Goal: Information Seeking & Learning: Learn about a topic

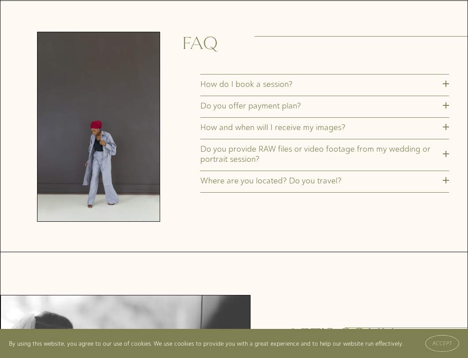
scroll to position [2527, 0]
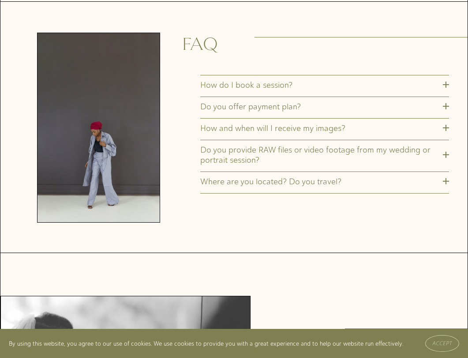
click at [448, 109] on div at bounding box center [446, 106] width 6 height 6
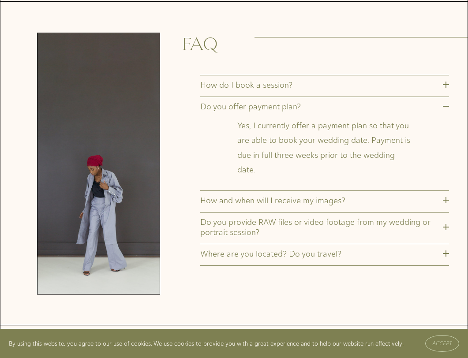
click at [446, 203] on div at bounding box center [446, 200] width 6 height 6
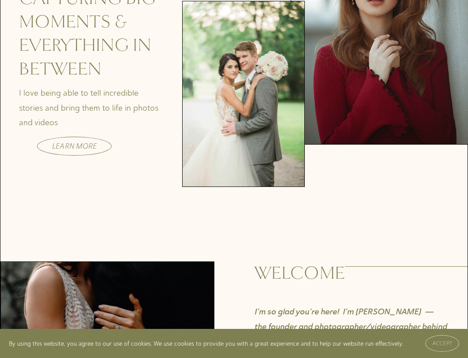
scroll to position [0, 0]
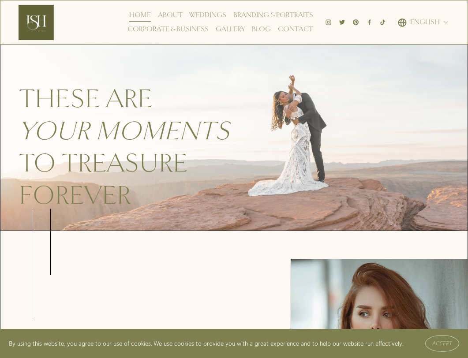
click at [229, 30] on link "Gallery" at bounding box center [231, 29] width 30 height 14
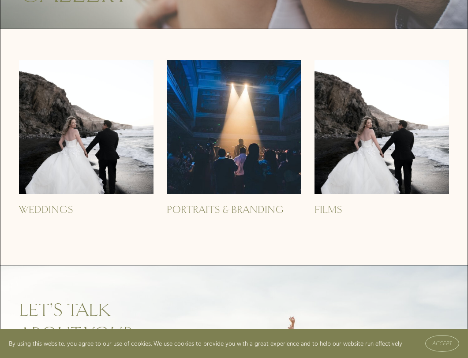
scroll to position [144, 0]
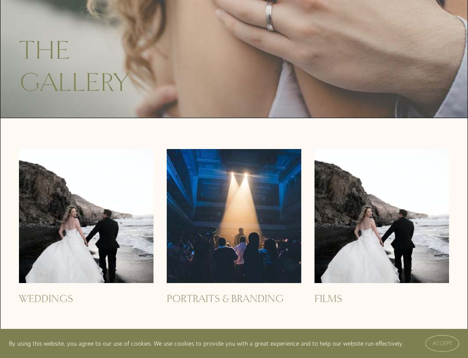
click at [254, 235] on img at bounding box center [234, 216] width 135 height 135
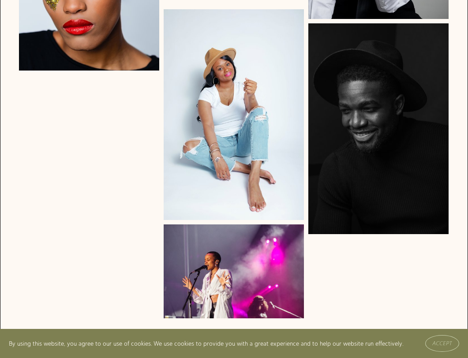
scroll to position [1330, 0]
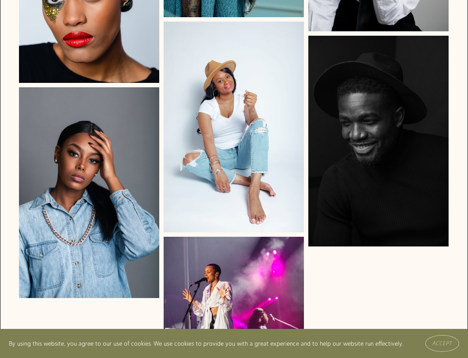
click at [122, 185] on img at bounding box center [89, 192] width 141 height 211
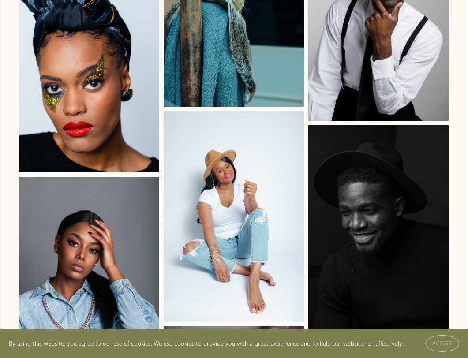
scroll to position [1253, 0]
